Goal: Navigation & Orientation: Find specific page/section

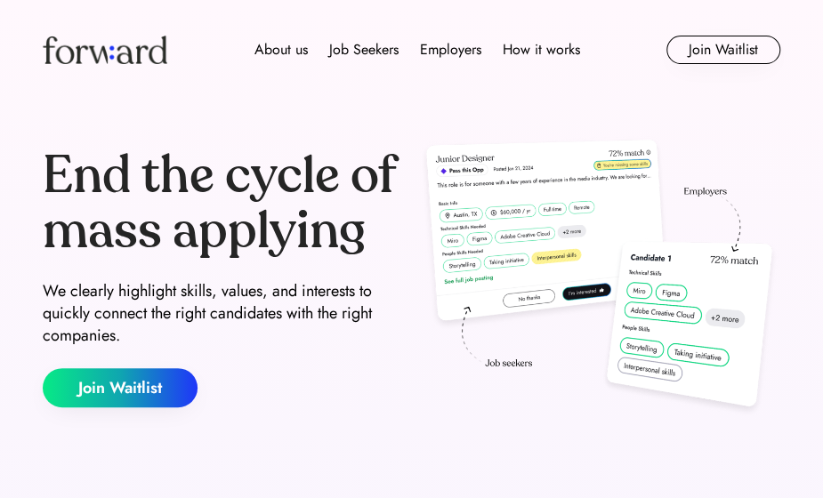
click at [379, 350] on div "End the cycle of mass applying We clearly highlight skills, values, and interes…" at bounding box center [224, 278] width 362 height 259
click at [459, 50] on div "Employers" at bounding box center [450, 49] width 61 height 21
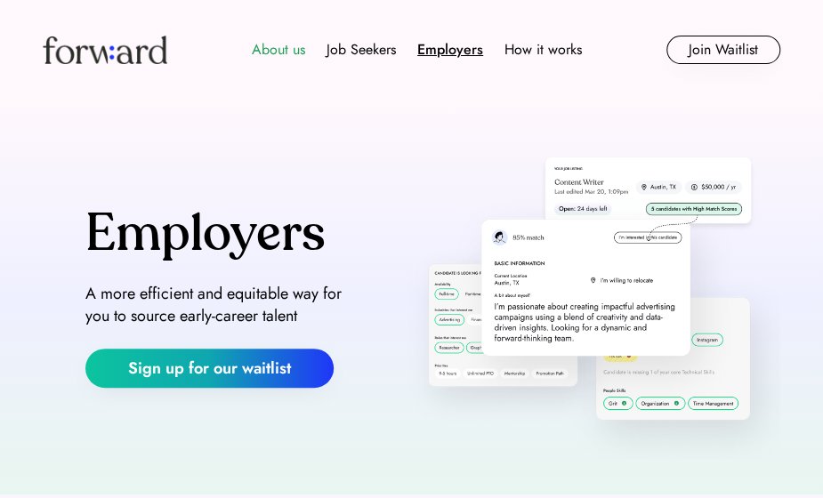
click at [278, 49] on div "About us" at bounding box center [278, 49] width 53 height 21
